Goal: Subscribe to service/newsletter

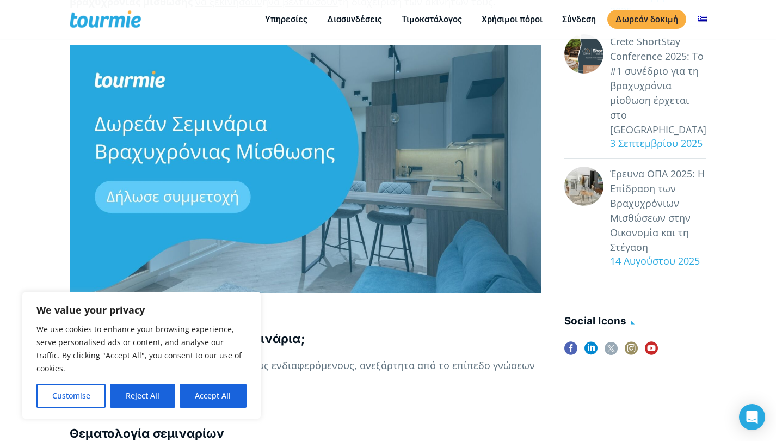
scroll to position [304, 0]
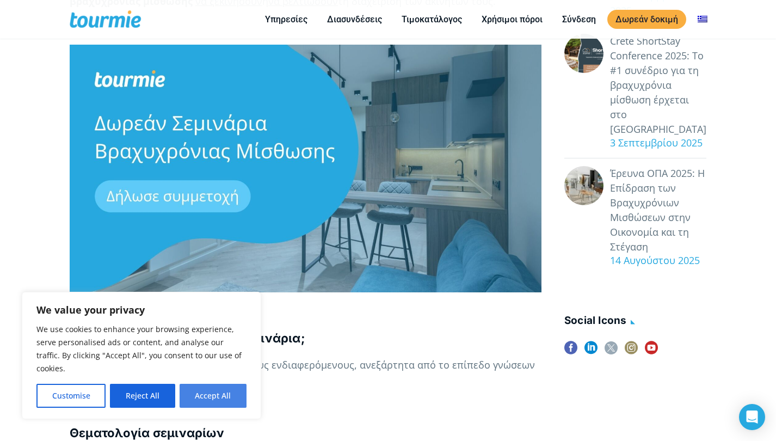
click at [216, 396] on button "Accept All" at bounding box center [213, 396] width 67 height 24
checkbox input "true"
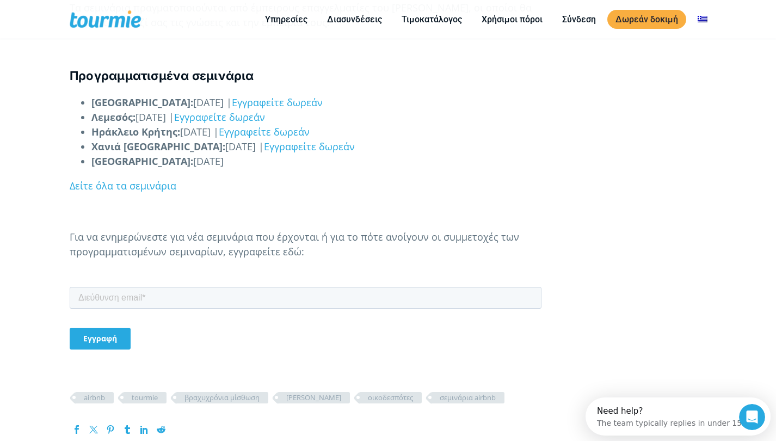
scroll to position [975, 0]
click at [152, 304] on input "email" at bounding box center [306, 297] width 472 height 22
click at [144, 299] on input "email" at bounding box center [306, 297] width 472 height 22
type input "[EMAIL_ADDRESS][DOMAIN_NAME]"
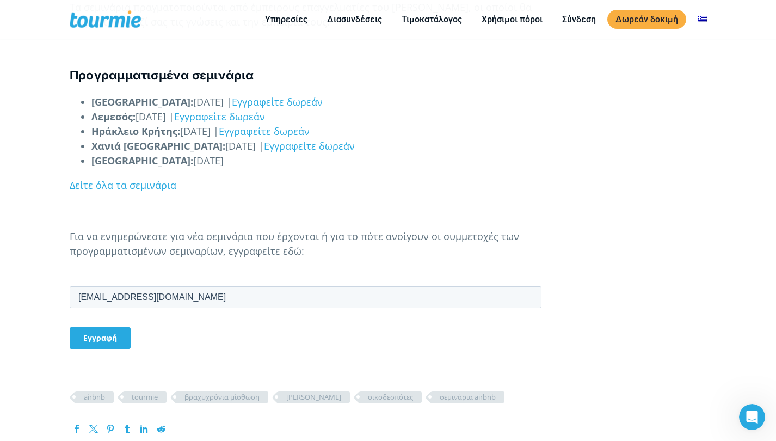
click at [85, 339] on input "Εγγραφή" at bounding box center [100, 338] width 61 height 22
